Goal: Task Accomplishment & Management: Use online tool/utility

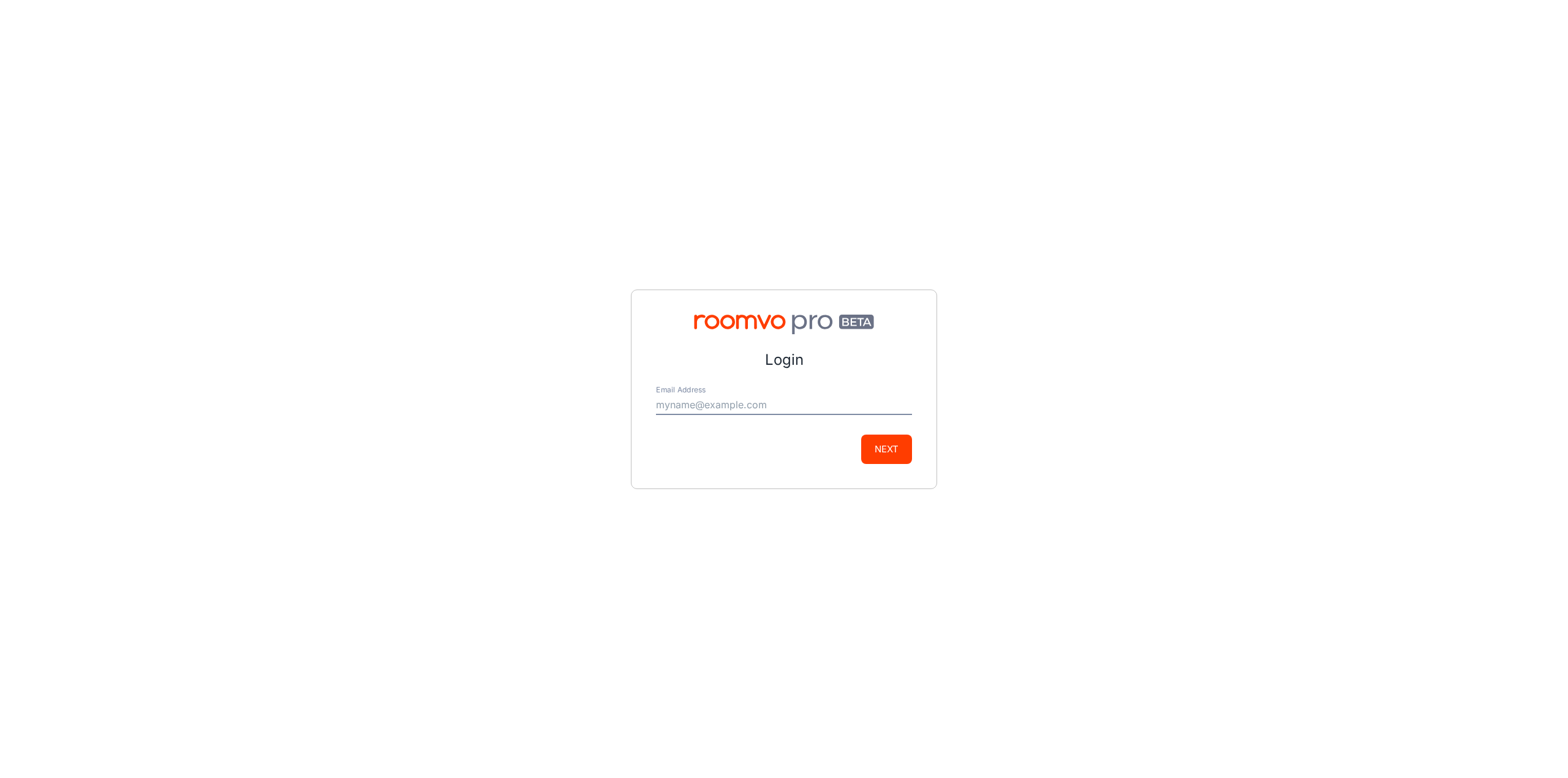
click at [766, 405] on input "Email Address" at bounding box center [784, 405] width 256 height 19
type input "[PERSON_NAME][EMAIL_ADDRESS][PERSON_NAME][DOMAIN_NAME]"
drag, startPoint x: 897, startPoint y: 469, endPoint x: 892, endPoint y: 464, distance: 7.1
click at [898, 469] on div "Login Email Address [PERSON_NAME][EMAIL_ADDRESS][PERSON_NAME][DOMAIN_NAME] Next" at bounding box center [784, 389] width 306 height 200
click at [890, 457] on button "Next" at bounding box center [886, 449] width 51 height 30
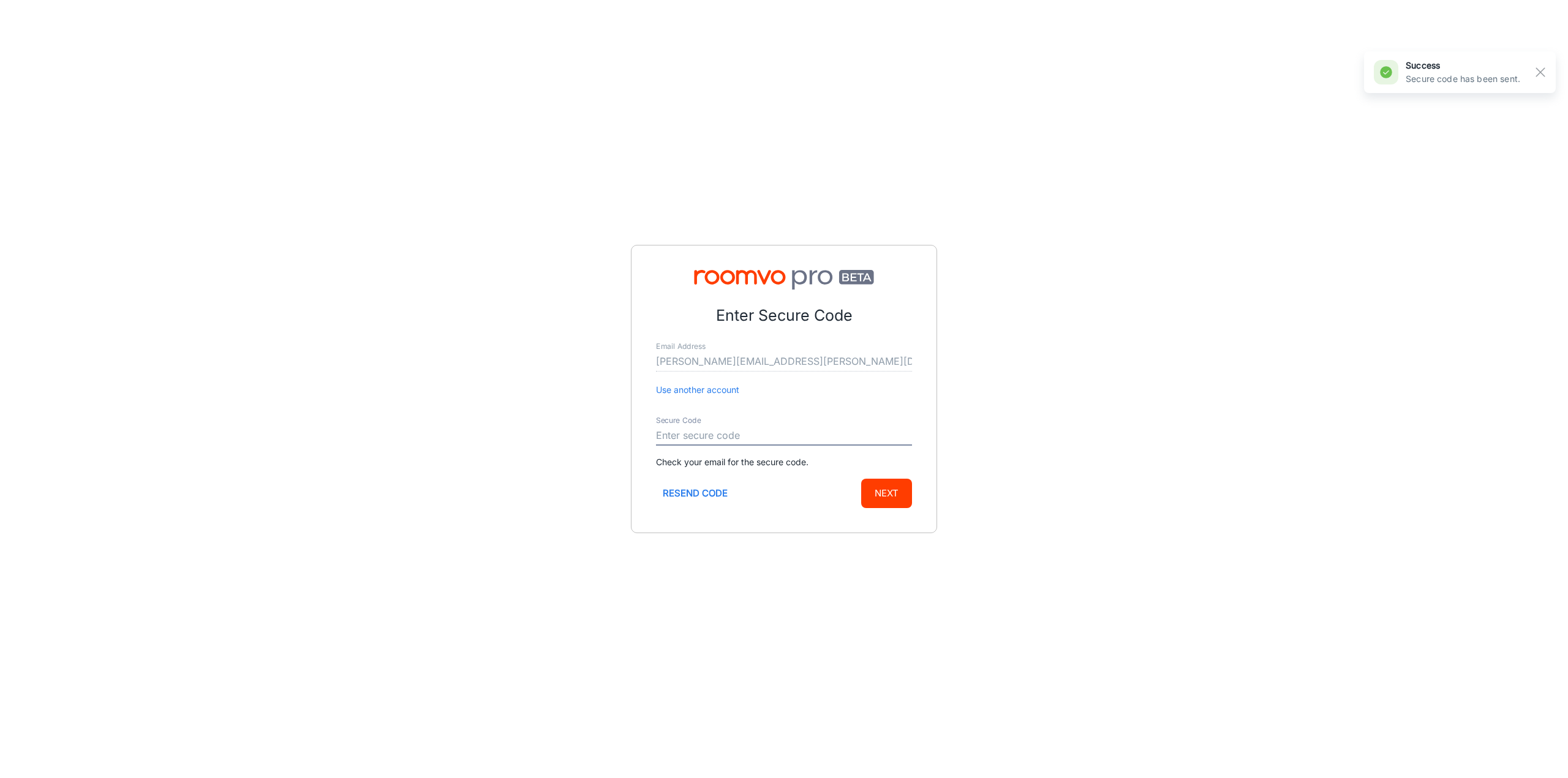
click at [777, 434] on input "Secure Code" at bounding box center [784, 436] width 256 height 19
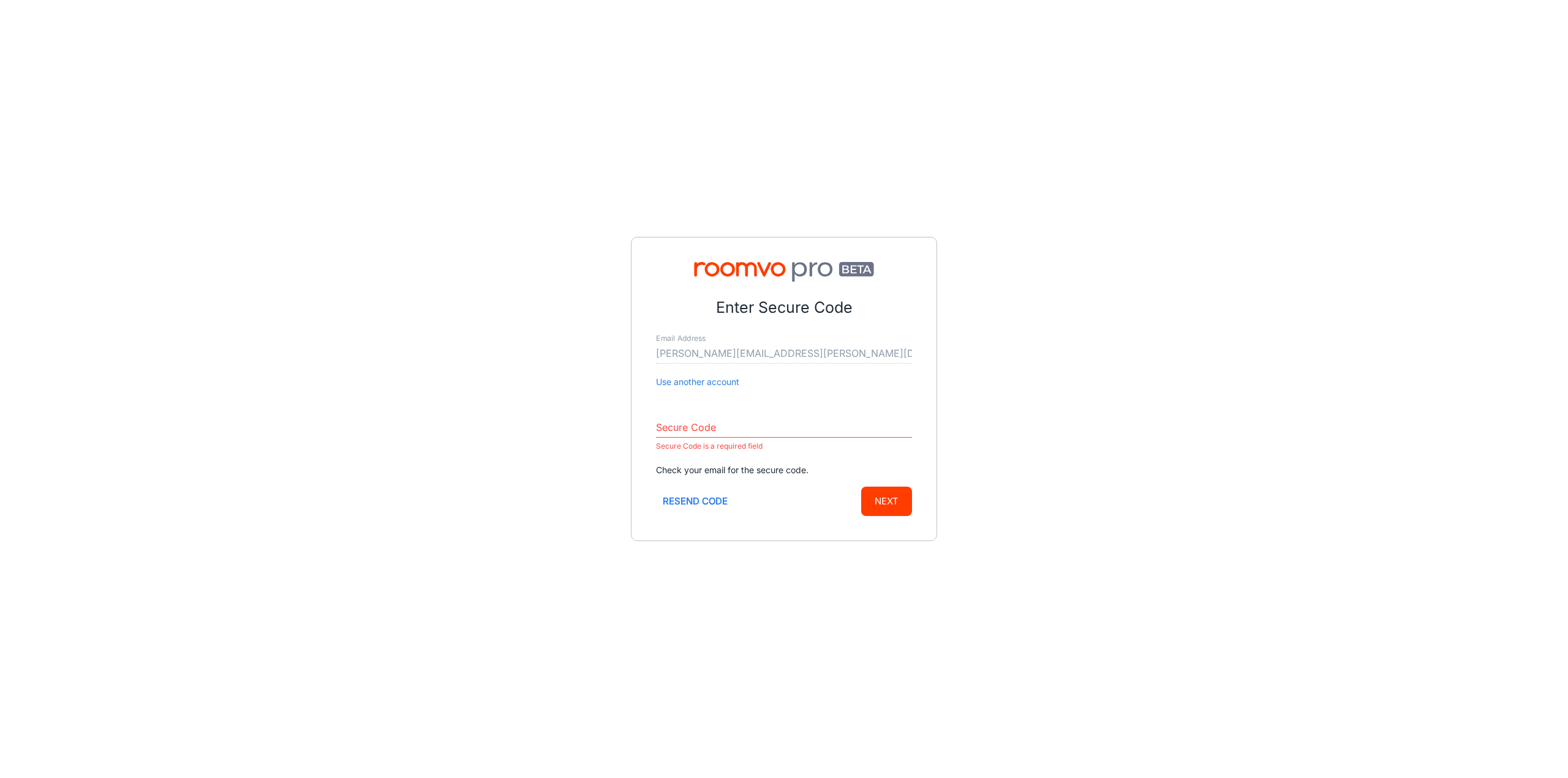
drag, startPoint x: 738, startPoint y: 412, endPoint x: 734, endPoint y: 423, distance: 11.7
click at [738, 412] on div "Secure Code Secure Code is a required field" at bounding box center [784, 431] width 256 height 46
click at [722, 428] on input "Secure Code" at bounding box center [784, 428] width 256 height 19
paste input "110497"
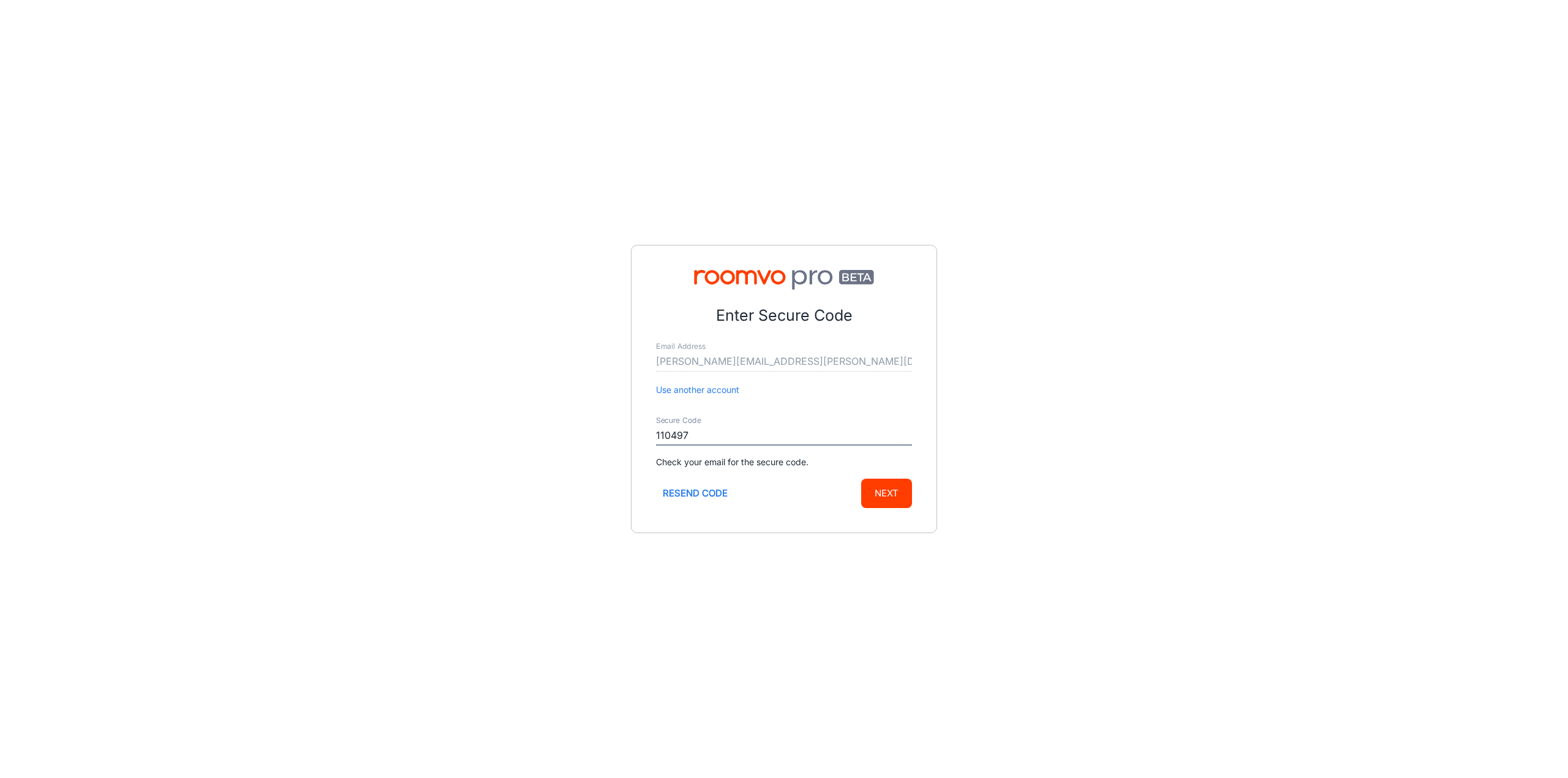
type input "110497"
click at [882, 485] on button "Next" at bounding box center [886, 493] width 51 height 30
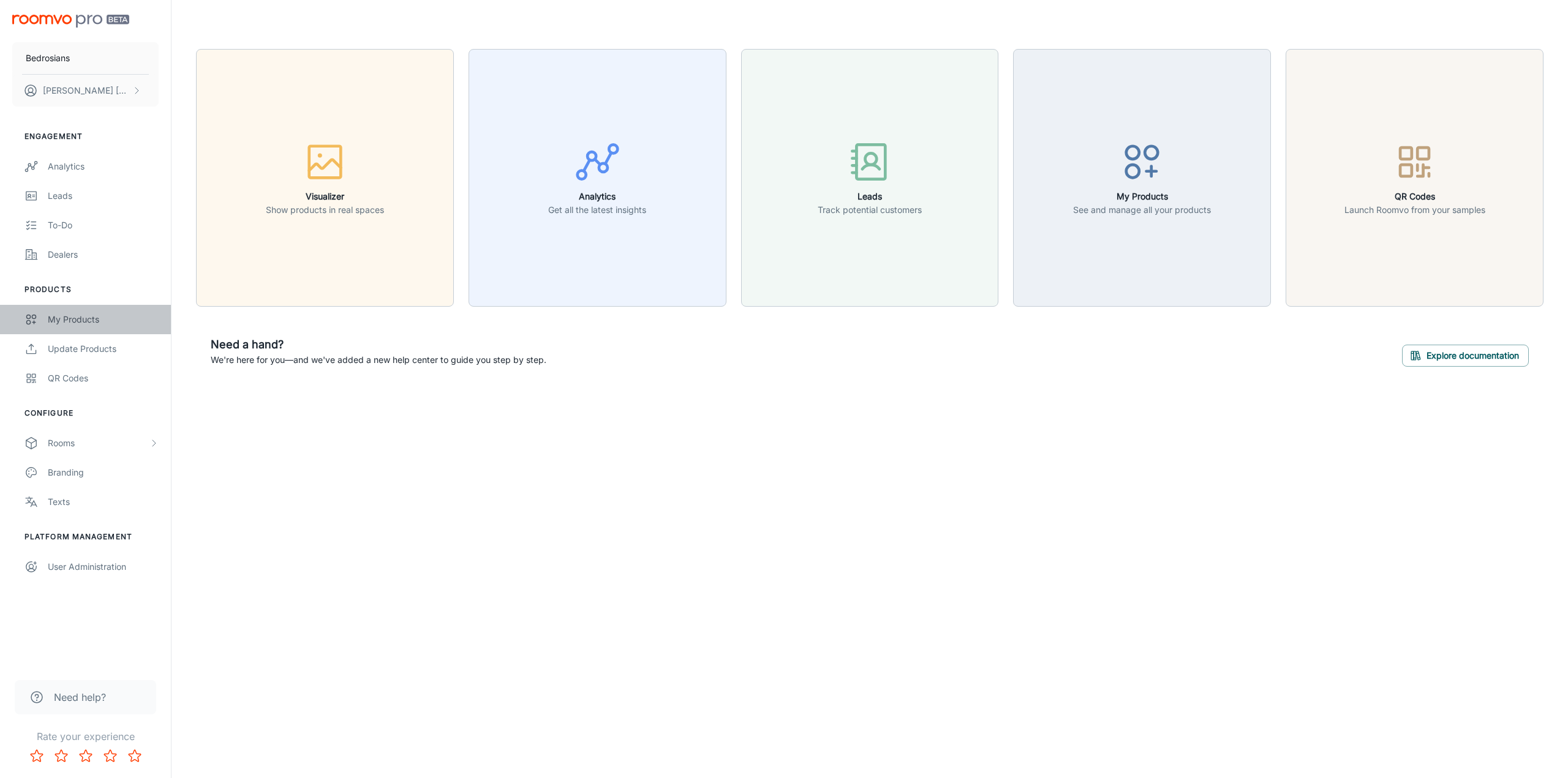
click at [75, 319] on div "My Products" at bounding box center [103, 319] width 111 height 14
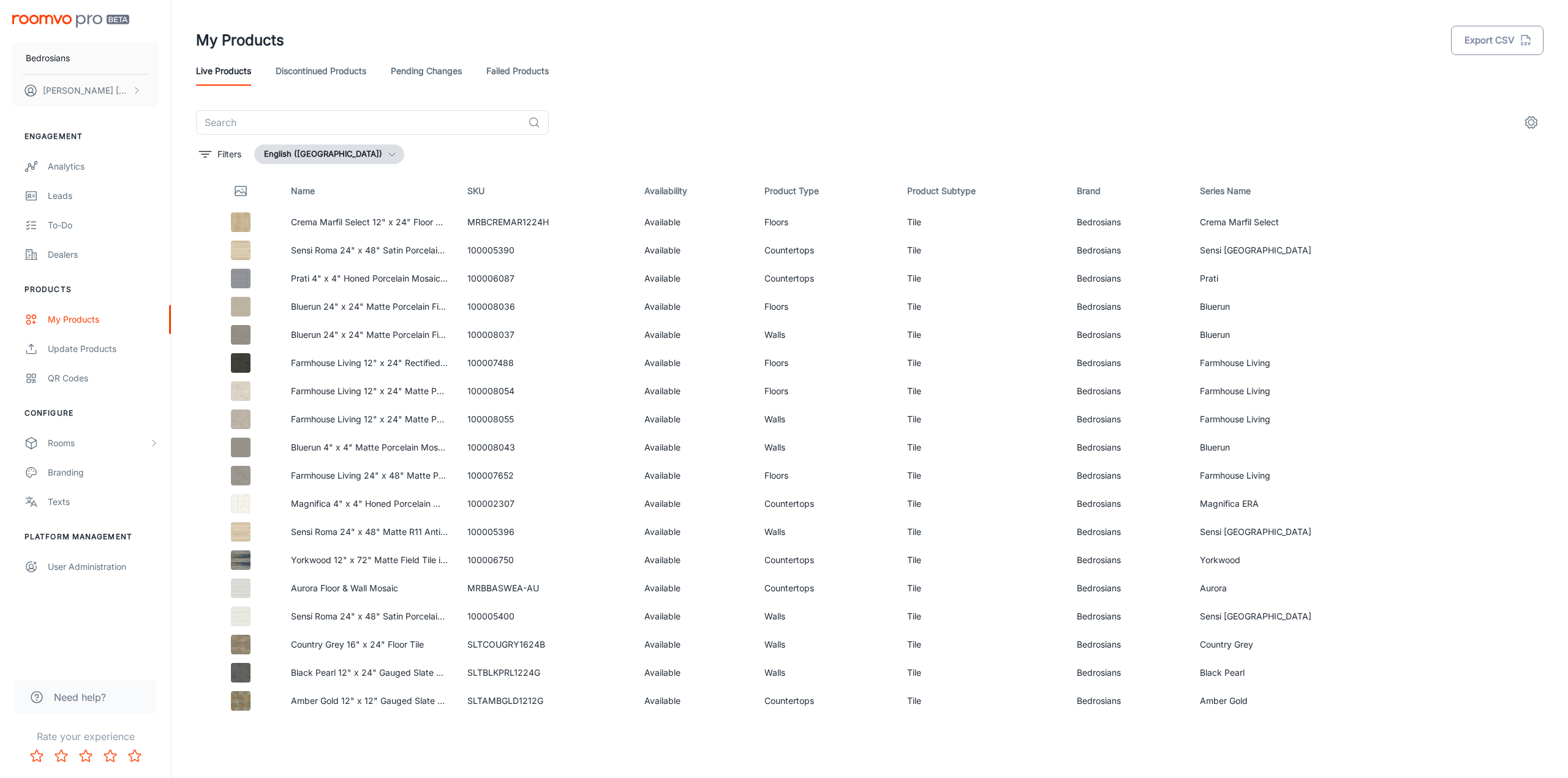
click at [1508, 42] on button "Export CSV" at bounding box center [1498, 40] width 93 height 30
